Goal: Task Accomplishment & Management: Manage account settings

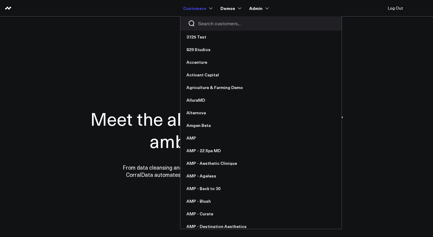
click at [203, 26] on input "Search customers input" at bounding box center [266, 23] width 136 height 7
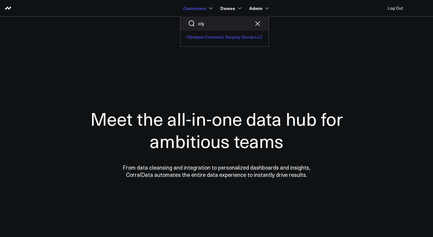
type input "oly"
click at [208, 36] on link "Olympus Cosmetic Surgery Group LLC" at bounding box center [224, 37] width 88 height 13
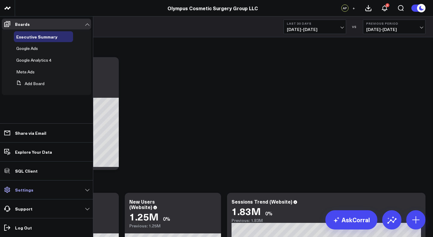
click at [35, 190] on link "Settings" at bounding box center [46, 189] width 89 height 11
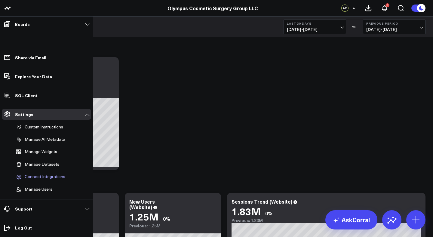
click at [38, 178] on span "Connect Integrations" at bounding box center [45, 176] width 41 height 5
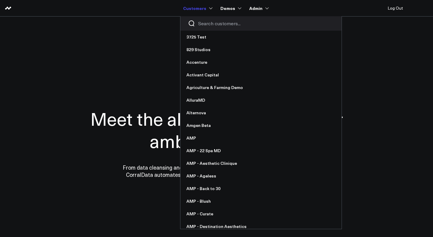
click at [221, 23] on input "Search customers input" at bounding box center [266, 23] width 136 height 7
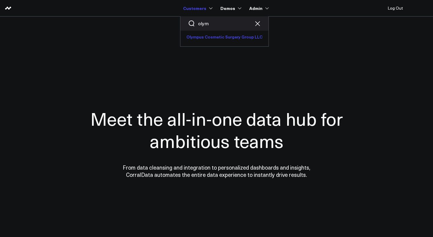
type input "olym"
click at [213, 38] on link "Olympus Cosmetic Surgery Group LLC" at bounding box center [224, 37] width 88 height 13
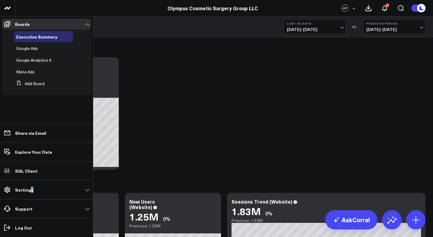
click at [30, 192] on link "Settings" at bounding box center [46, 189] width 89 height 11
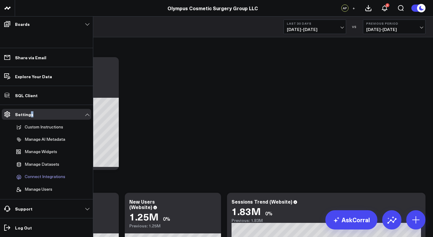
click at [44, 175] on span "Connect Integrations" at bounding box center [45, 176] width 41 height 5
